Goal: Communication & Community: Answer question/provide support

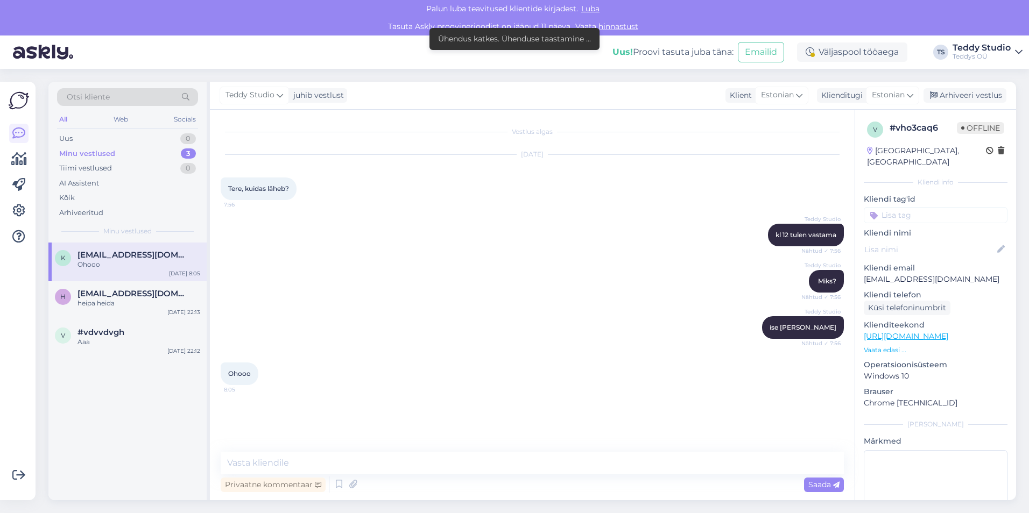
click at [82, 155] on div "Minu vestlused" at bounding box center [87, 153] width 56 height 11
click at [23, 229] on link at bounding box center [18, 236] width 19 height 19
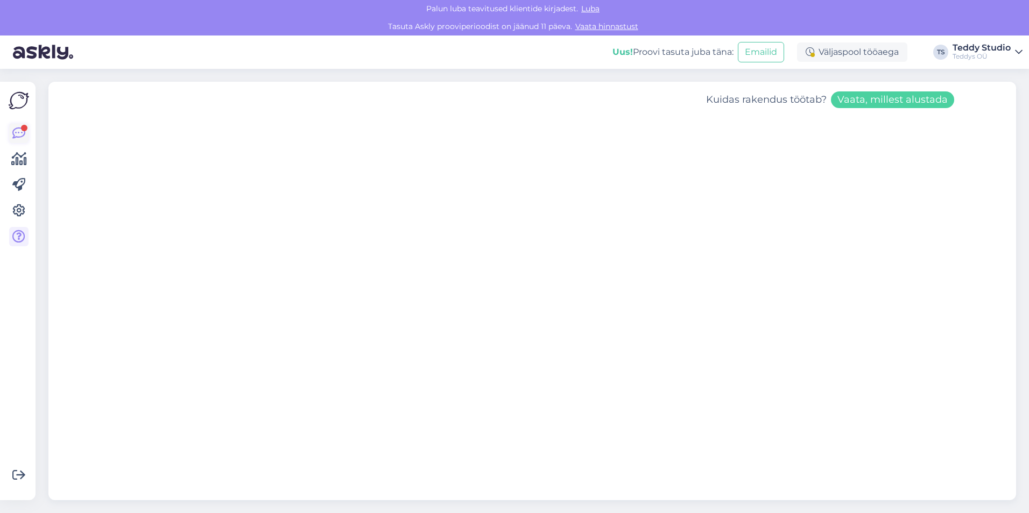
click at [18, 135] on icon at bounding box center [18, 133] width 13 height 13
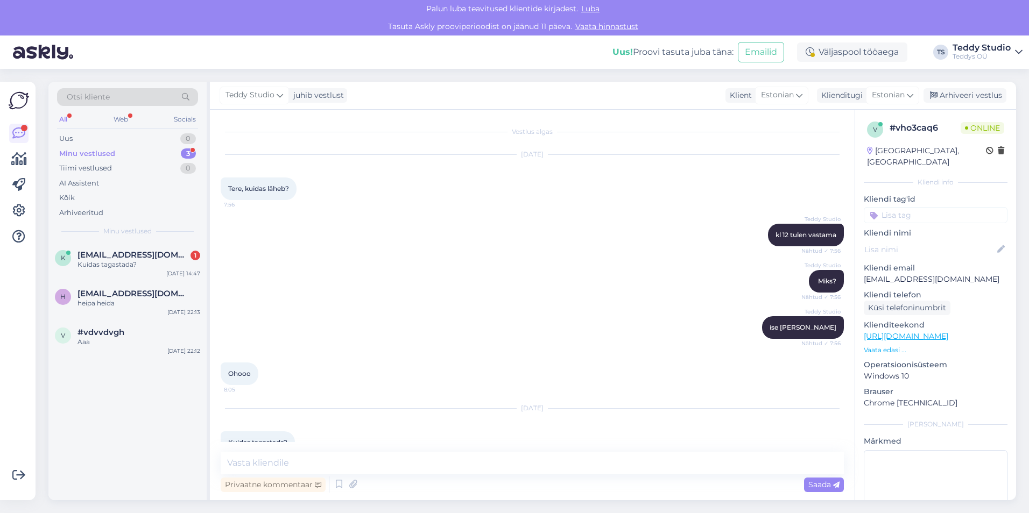
scroll to position [24, 0]
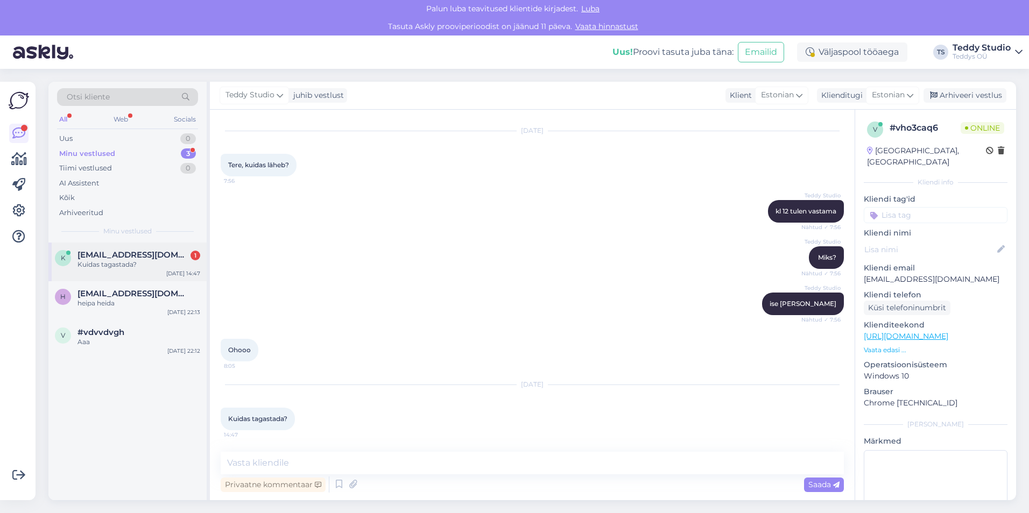
click at [121, 264] on div "Kuidas tagastada?" at bounding box center [138, 265] width 123 height 10
click at [122, 302] on div "heipa heida" at bounding box center [138, 304] width 123 height 10
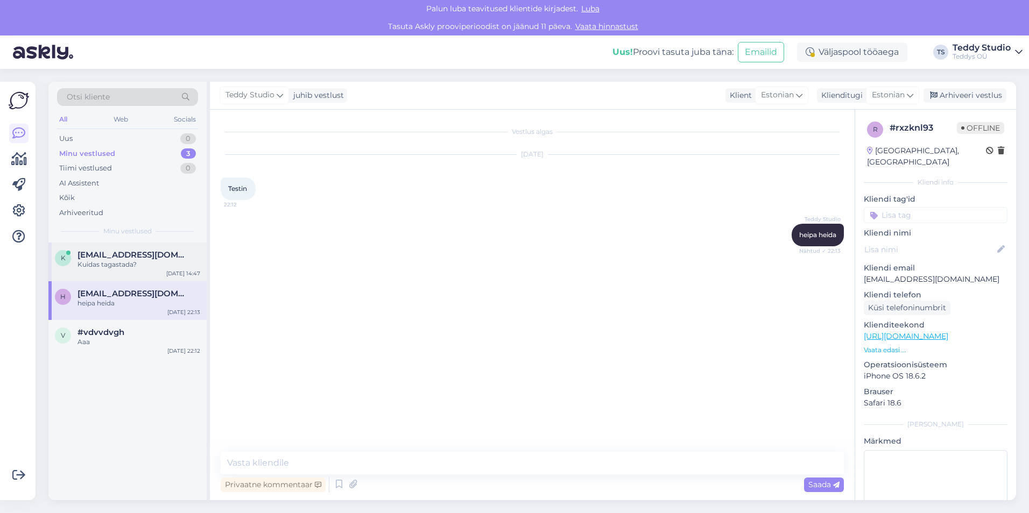
click at [122, 255] on span "[EMAIL_ADDRESS][DOMAIN_NAME]" at bounding box center [133, 255] width 112 height 10
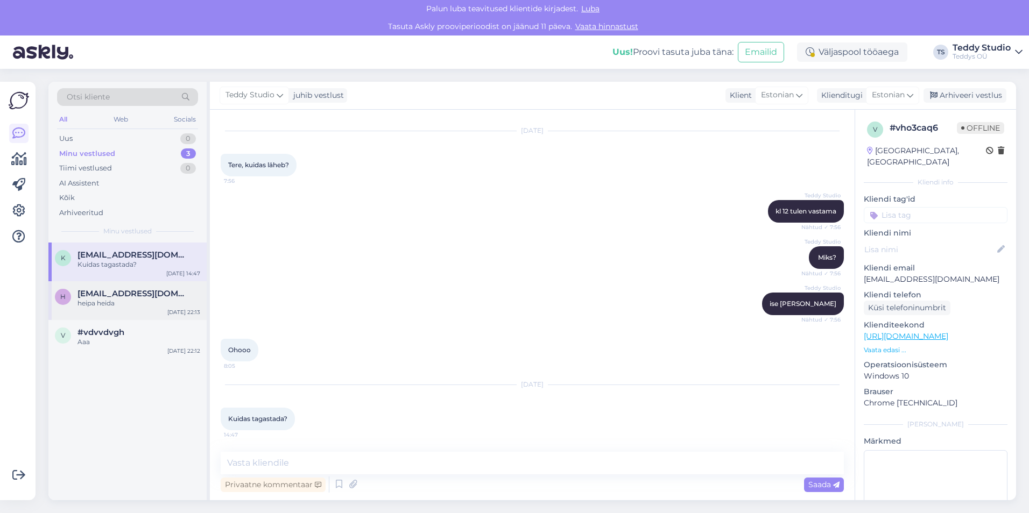
click at [118, 286] on div "h [EMAIL_ADDRESS][DOMAIN_NAME] heipa heida [DATE] 22:13" at bounding box center [127, 300] width 158 height 39
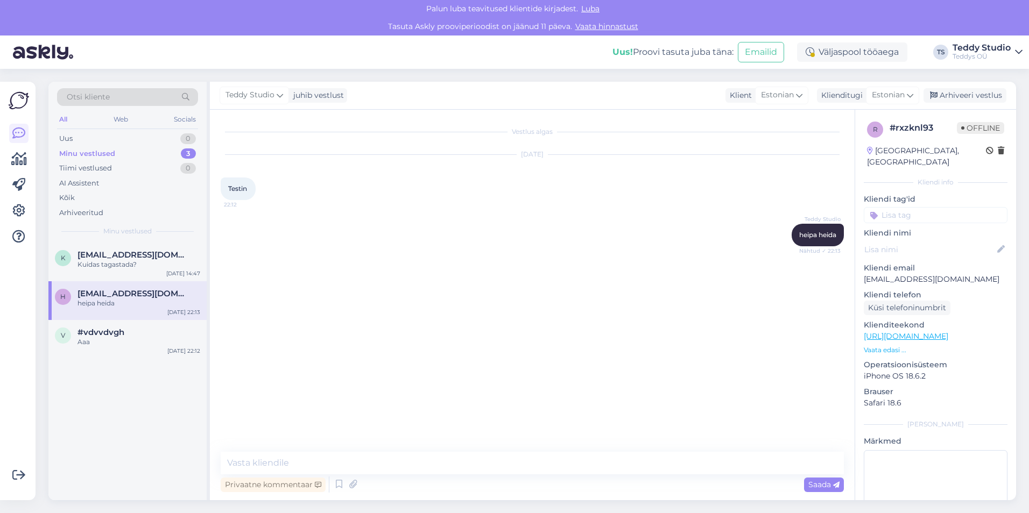
scroll to position [0, 0]
click at [117, 266] on div "Kuidas tagastada?" at bounding box center [138, 265] width 123 height 10
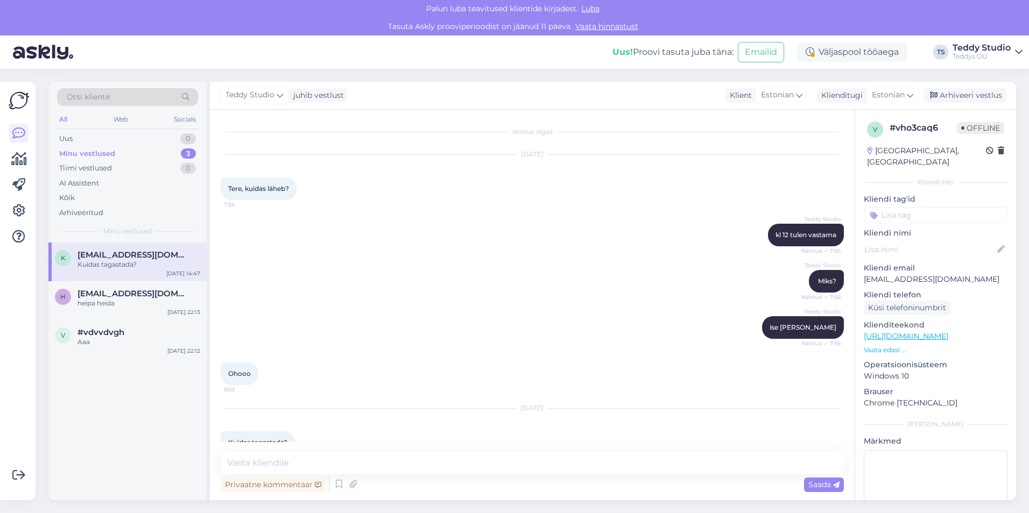
scroll to position [24, 0]
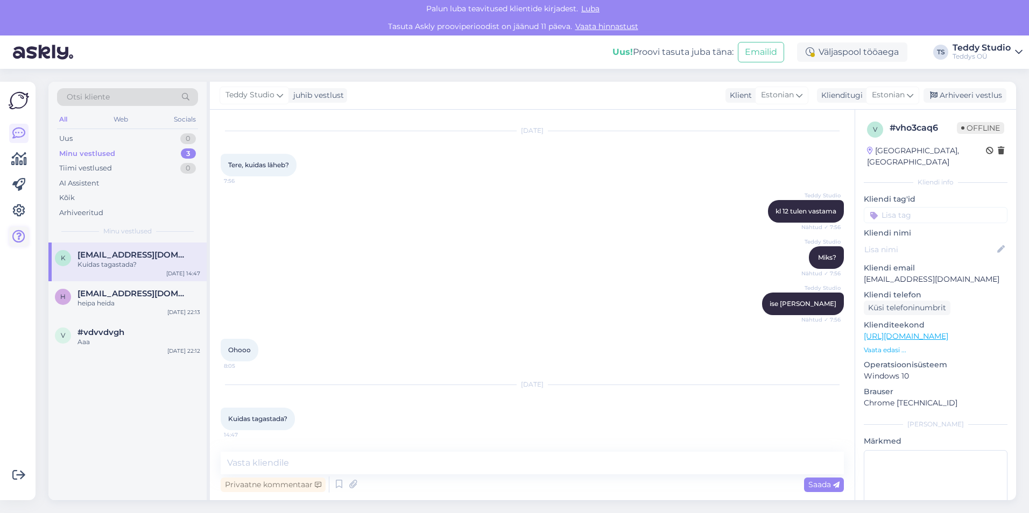
click at [26, 236] on link at bounding box center [18, 236] width 19 height 19
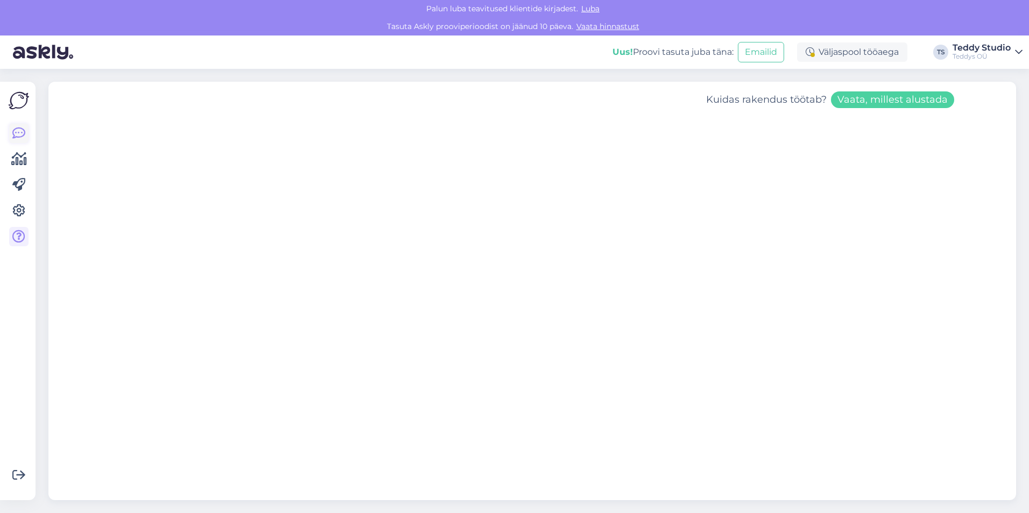
click at [18, 132] on icon at bounding box center [18, 133] width 13 height 13
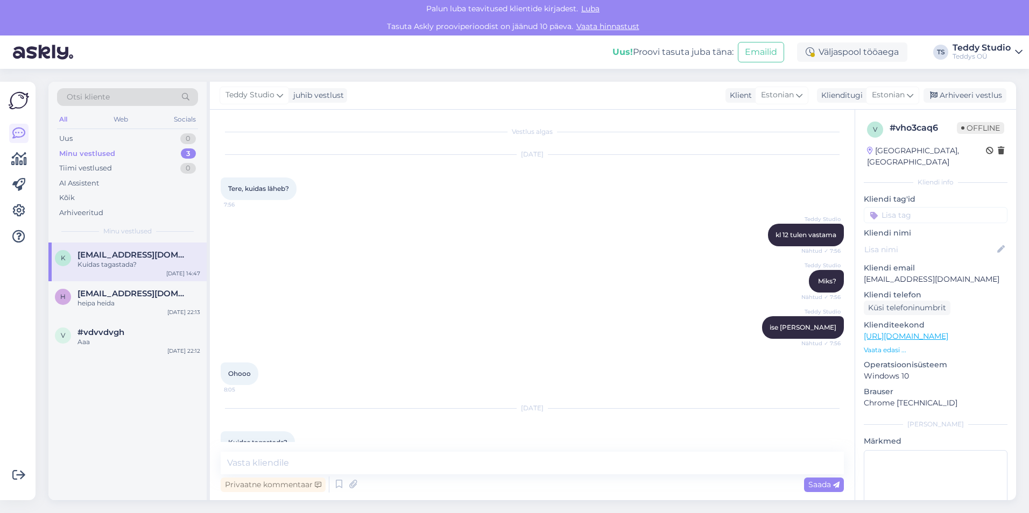
scroll to position [24, 0]
